Goal: Task Accomplishment & Management: Manage account settings

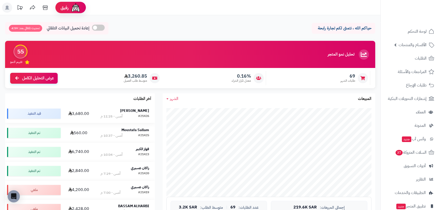
click at [140, 111] on strong "خالد عيده" at bounding box center [134, 110] width 29 height 5
click at [140, 111] on strong "[PERSON_NAME]" at bounding box center [134, 110] width 29 height 5
click at [143, 112] on strong "[PERSON_NAME]" at bounding box center [134, 110] width 29 height 5
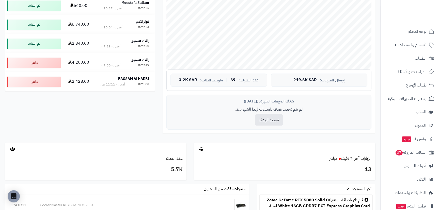
scroll to position [185, 0]
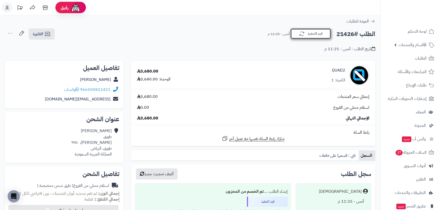
click at [309, 37] on button "قيد التنفيذ" at bounding box center [310, 33] width 41 height 11
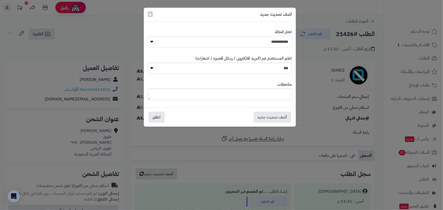
drag, startPoint x: 282, startPoint y: 43, endPoint x: 279, endPoint y: 45, distance: 3.2
click at [282, 43] on select "**********" at bounding box center [219, 41] width 144 height 11
select select "*"
click at [147, 36] on select "**********" at bounding box center [219, 41] width 144 height 11
click at [278, 117] on button "أضف تحديث جديد" at bounding box center [273, 116] width 38 height 11
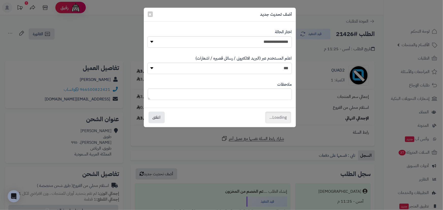
click at [402, 35] on div "**********" at bounding box center [221, 105] width 443 height 210
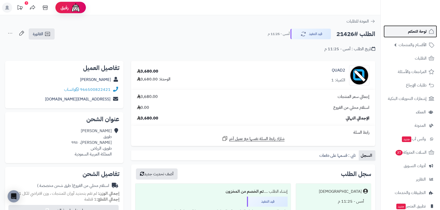
click at [403, 33] on link "لوحة التحكم" at bounding box center [409, 31] width 53 height 12
click at [416, 32] on span "لوحة التحكم" at bounding box center [417, 31] width 19 height 7
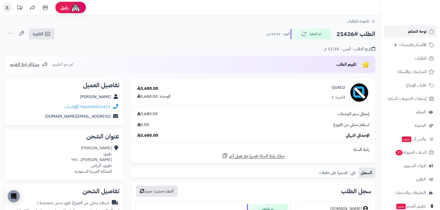
click at [414, 30] on span "لوحة التحكم" at bounding box center [417, 31] width 19 height 7
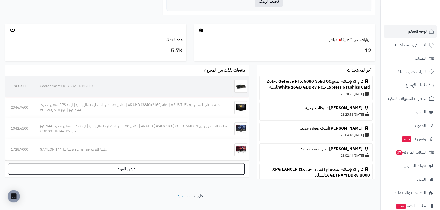
scroll to position [254, 0]
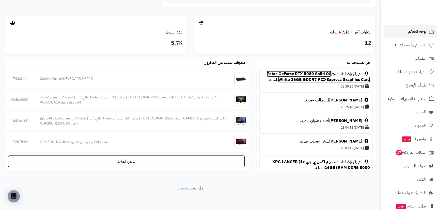
click at [282, 75] on link "Zotac GeForce RTX 5080 Solid OC White 16GB GDDR7 PCI-Express Graphics Card" at bounding box center [318, 77] width 103 height 12
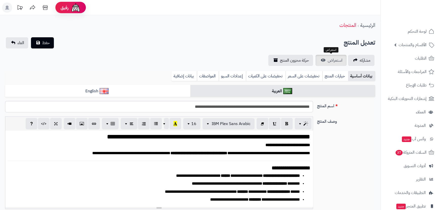
scroll to position [240, 0]
click at [320, 61] on link "استعراض" at bounding box center [330, 60] width 31 height 11
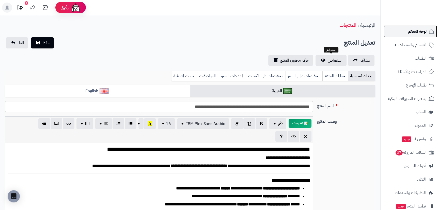
click at [407, 36] on link "لوحة التحكم" at bounding box center [409, 31] width 53 height 12
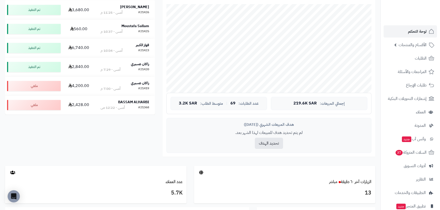
scroll to position [115, 0]
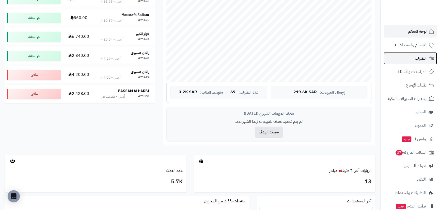
click at [419, 59] on span "الطلبات" at bounding box center [421, 58] width 12 height 7
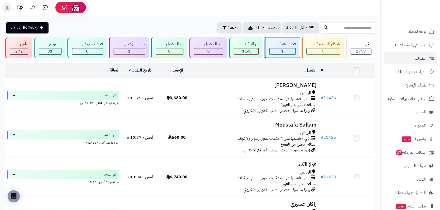
click at [277, 51] on div "1" at bounding box center [282, 51] width 26 height 6
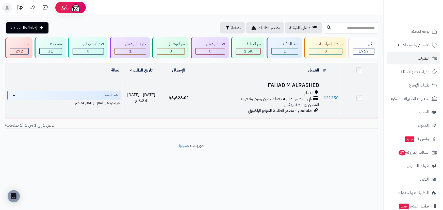
click at [277, 83] on h3 "FAHAD M ALRASHED" at bounding box center [259, 86] width 120 height 6
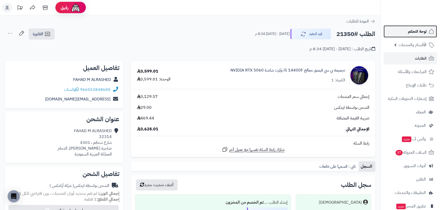
click at [408, 36] on link "لوحة التحكم" at bounding box center [409, 31] width 53 height 12
